Goal: Task Accomplishment & Management: Use online tool/utility

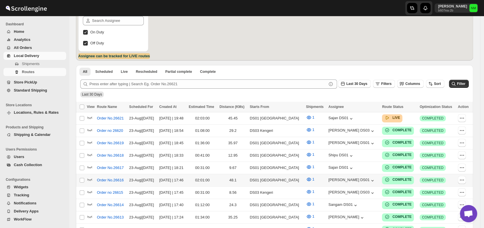
scroll to position [87, 0]
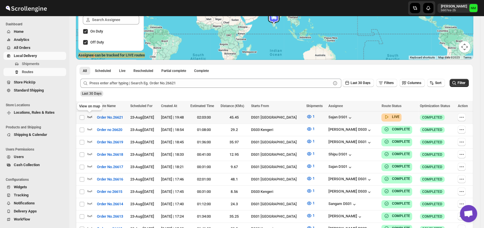
click at [89, 115] on icon "button" at bounding box center [90, 117] width 6 height 6
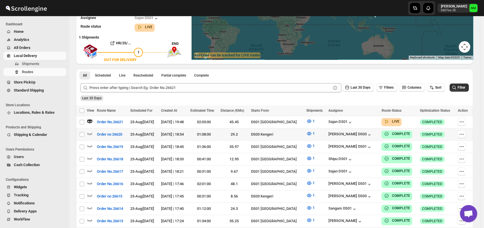
scroll to position [0, 0]
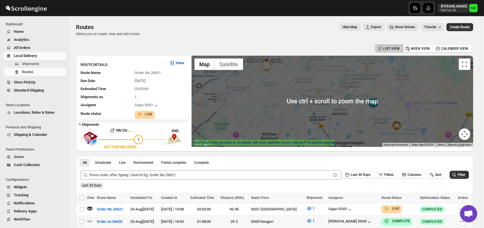
click at [374, 107] on img at bounding box center [374, 104] width 12 height 12
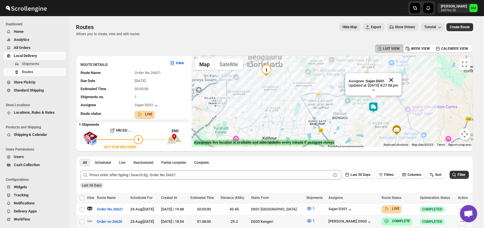
click at [398, 83] on button "Close" at bounding box center [391, 80] width 14 height 14
click at [379, 110] on img at bounding box center [374, 108] width 12 height 12
click at [398, 79] on button "Close" at bounding box center [391, 80] width 14 height 14
click at [378, 109] on img at bounding box center [374, 108] width 12 height 12
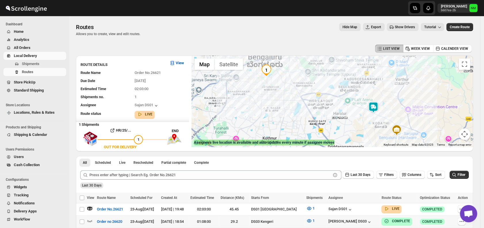
click at [378, 109] on img at bounding box center [374, 108] width 12 height 12
click at [398, 79] on button "Close" at bounding box center [391, 80] width 14 height 14
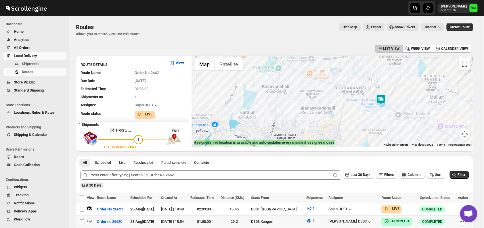
click at [381, 101] on img at bounding box center [381, 100] width 12 height 12
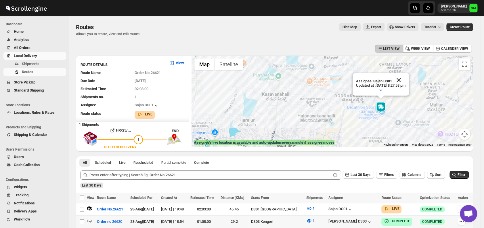
click at [406, 78] on button "Close" at bounding box center [399, 80] width 14 height 14
click at [383, 106] on img at bounding box center [381, 108] width 12 height 12
click at [406, 79] on button "Close" at bounding box center [399, 80] width 14 height 14
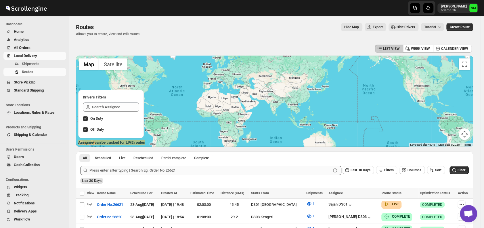
scroll to position [127, 0]
